Goal: Task Accomplishment & Management: Use online tool/utility

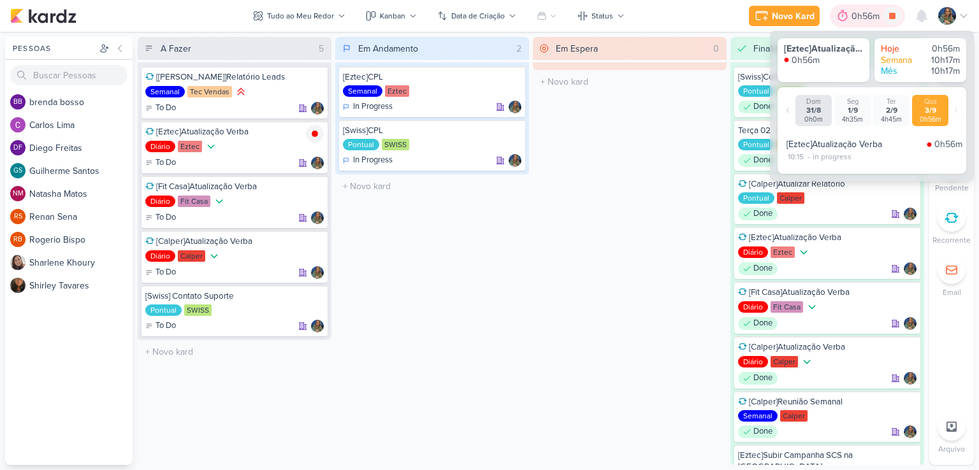
click at [853, 18] on div "0h56m" at bounding box center [867, 16] width 32 height 13
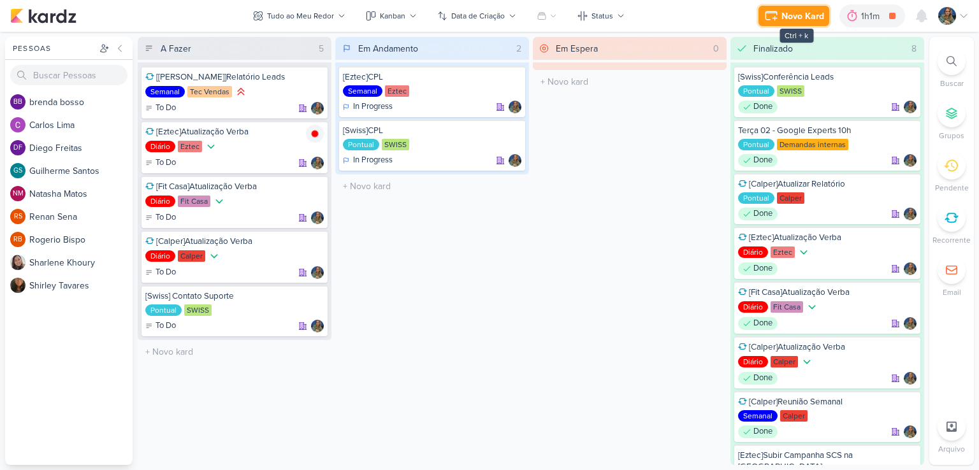
click at [808, 10] on div "Novo Kard" at bounding box center [802, 16] width 43 height 13
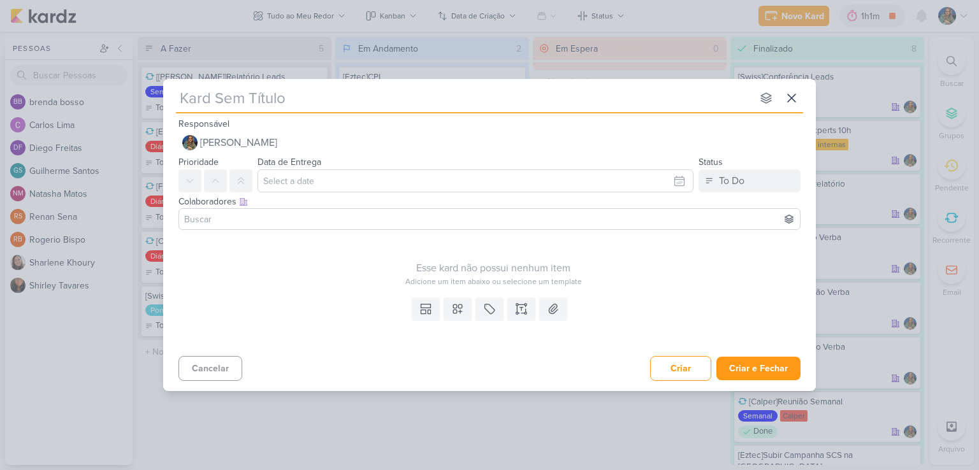
type input "["
type input "[Calper]"
type input "[Calper]Subir peças Se"
type input "[Calper]Subir peças Setembro"
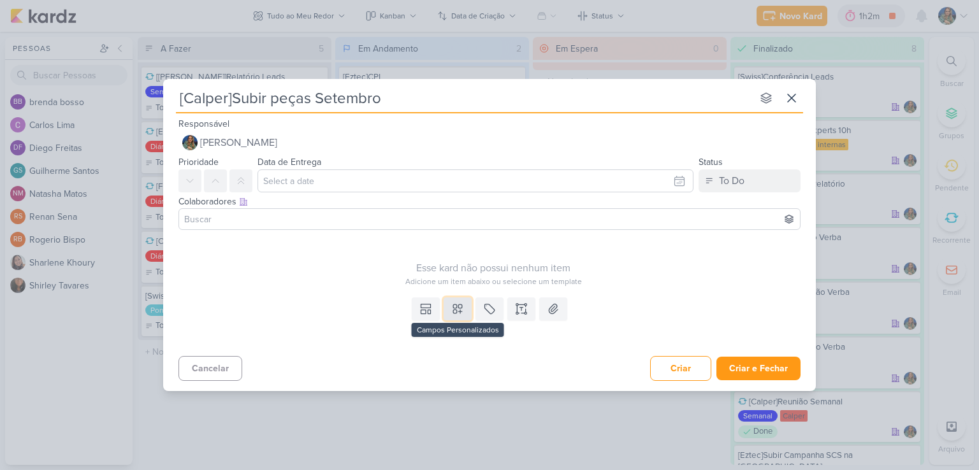
click at [458, 317] on button at bounding box center [457, 309] width 28 height 23
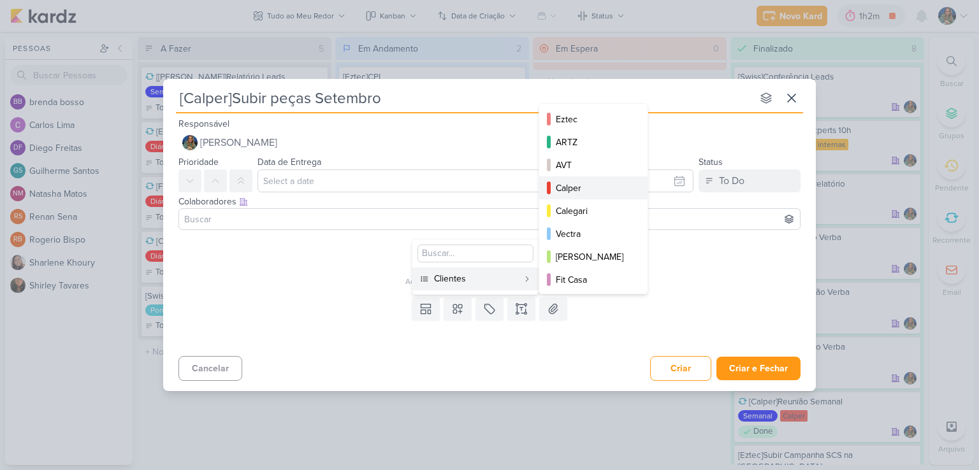
click at [582, 189] on div "Calper" at bounding box center [594, 188] width 76 height 13
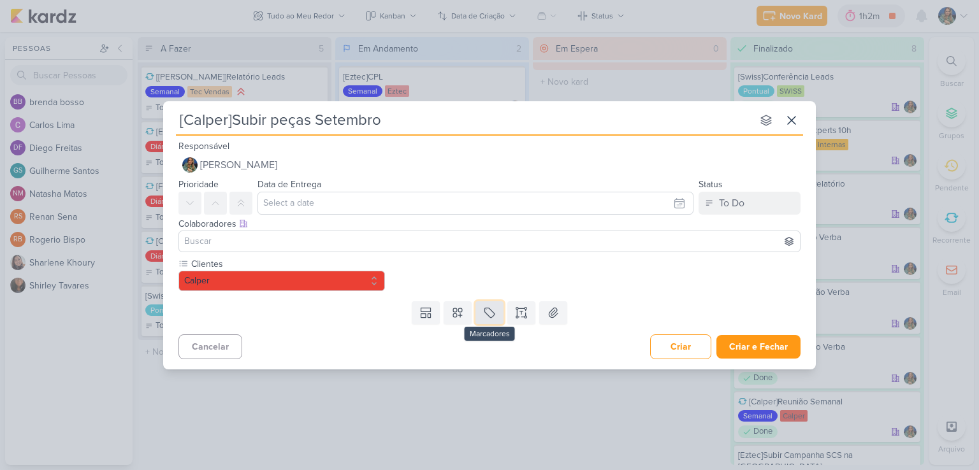
click at [489, 304] on button at bounding box center [489, 312] width 28 height 23
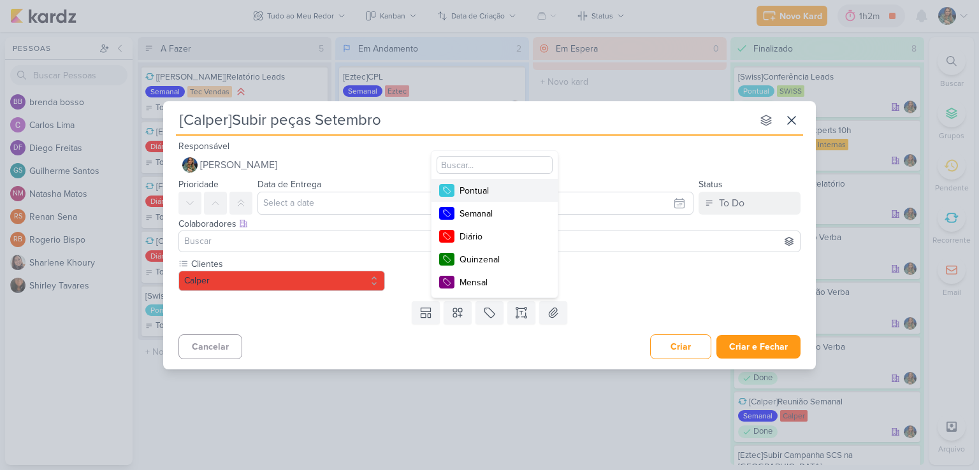
click at [510, 190] on div "Pontual" at bounding box center [500, 190] width 83 height 13
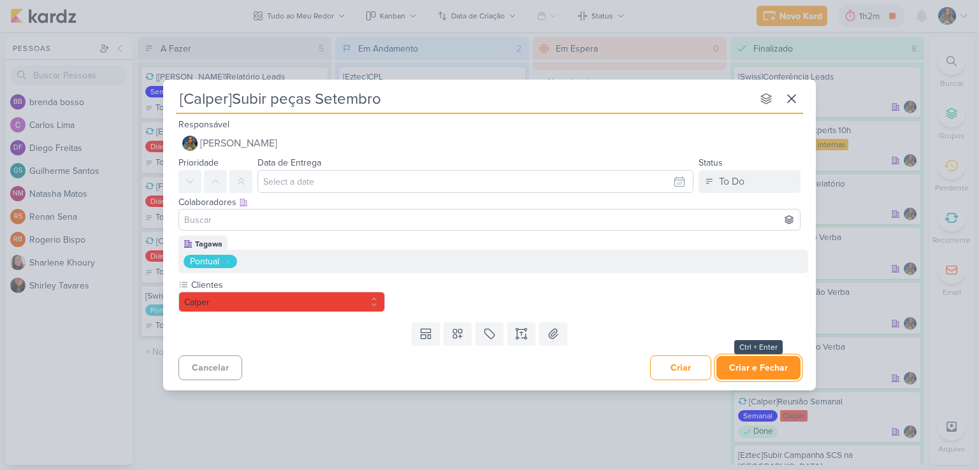
click at [742, 364] on button "Criar e Fechar" at bounding box center [758, 368] width 84 height 24
